Goal: Information Seeking & Learning: Learn about a topic

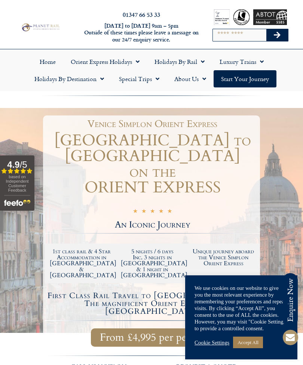
click at [260, 340] on link "Accept All" at bounding box center [248, 343] width 30 height 12
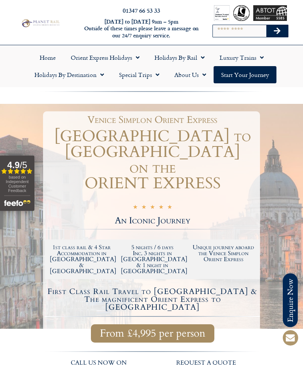
scroll to position [4, 0]
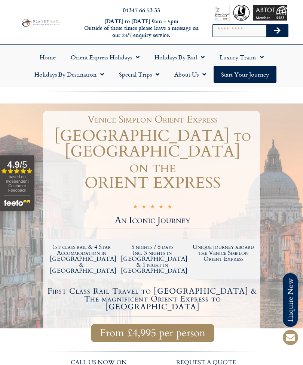
click at [135, 54] on span "Menu" at bounding box center [135, 56] width 7 height 13
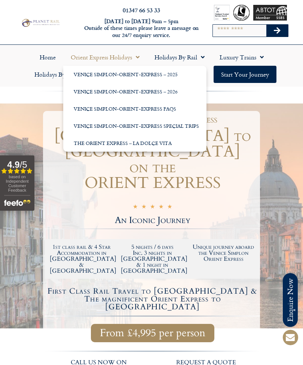
click at [52, 97] on div at bounding box center [151, 95] width 303 height 16
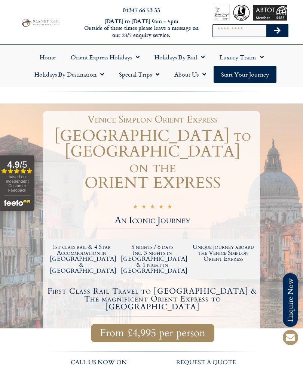
click at [188, 57] on link "Holidays by Rail" at bounding box center [179, 57] width 65 height 17
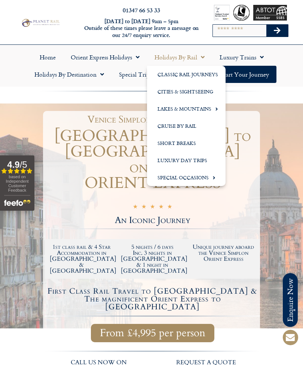
click at [193, 144] on link "Short Breaks" at bounding box center [186, 143] width 79 height 17
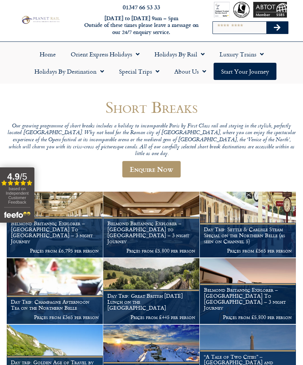
scroll to position [8, 0]
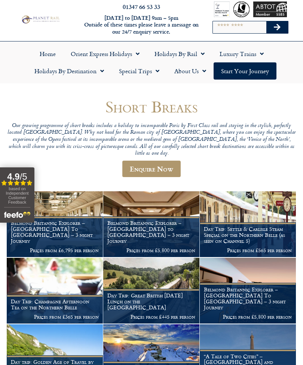
click at [186, 55] on link "Holidays by Rail" at bounding box center [179, 53] width 65 height 17
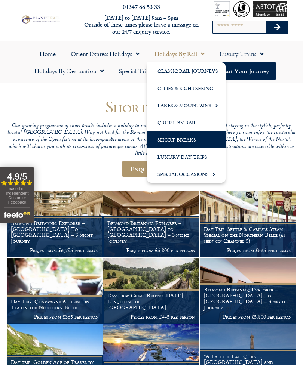
click at [213, 159] on link "Luxury Day Trips" at bounding box center [186, 156] width 79 height 17
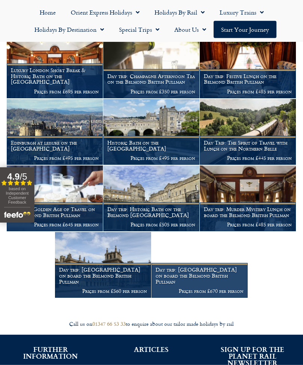
scroll to position [360, 0]
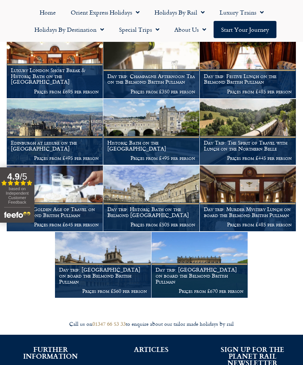
click at [265, 89] on p "Prices from £485 per person" at bounding box center [248, 92] width 88 height 6
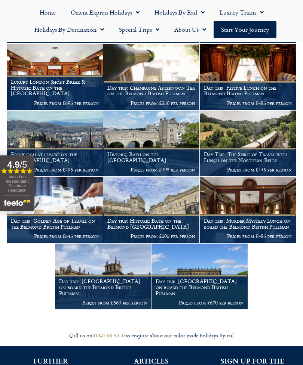
scroll to position [350, 0]
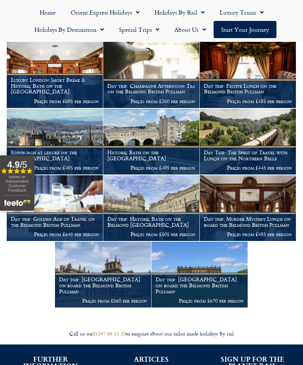
click at [25, 83] on h1 "Luxury London Short Break & Historic Bath on the British Pullman" at bounding box center [55, 86] width 88 height 18
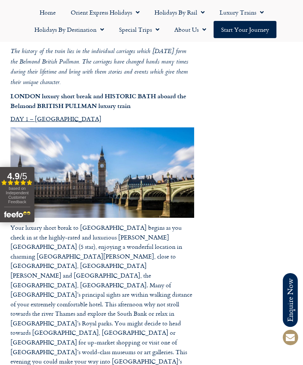
scroll to position [727, 0]
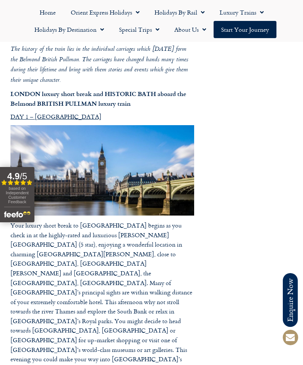
click at [255, 30] on link "Start your Journey" at bounding box center [245, 29] width 63 height 17
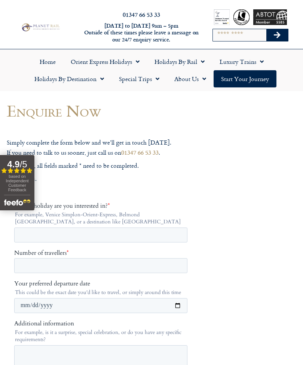
click at [145, 80] on link "Special Trips" at bounding box center [138, 78] width 55 height 17
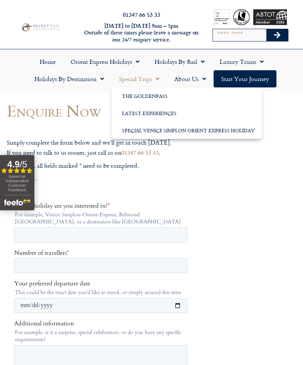
click at [166, 114] on link "Latest Experiences" at bounding box center [186, 113] width 151 height 17
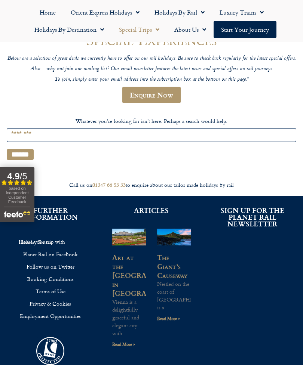
scroll to position [76, 0]
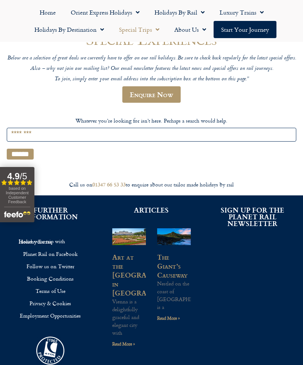
click at [31, 135] on input "Search for:" at bounding box center [151, 135] width 289 height 14
click at [22, 156] on input "******" at bounding box center [20, 154] width 27 height 11
click at [23, 149] on input "******" at bounding box center [20, 154] width 27 height 11
